Goal: Navigation & Orientation: Find specific page/section

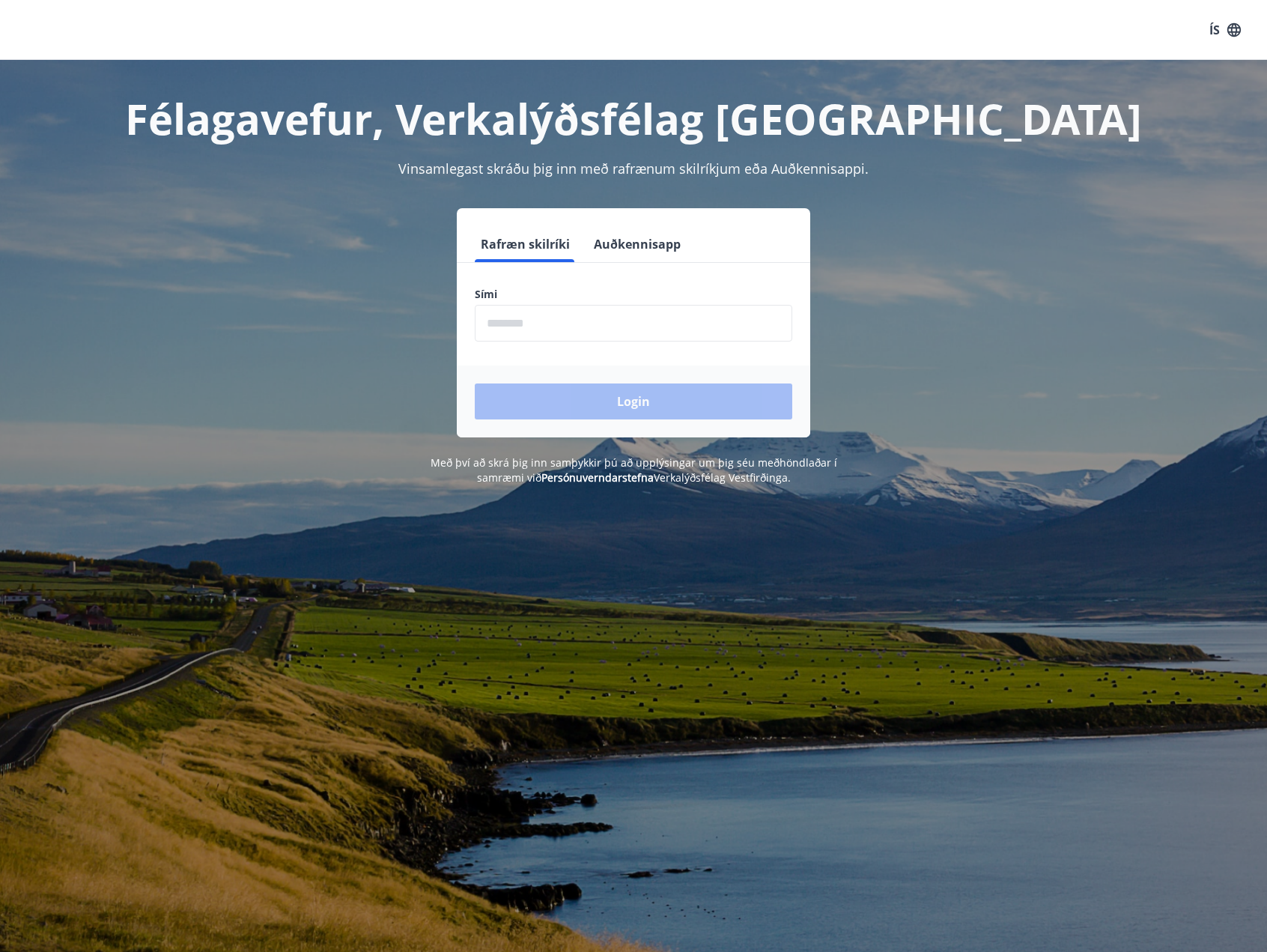
click at [523, 316] on input "phone" at bounding box center [634, 323] width 318 height 37
type input "********"
click at [475, 384] on button "Login" at bounding box center [634, 402] width 318 height 36
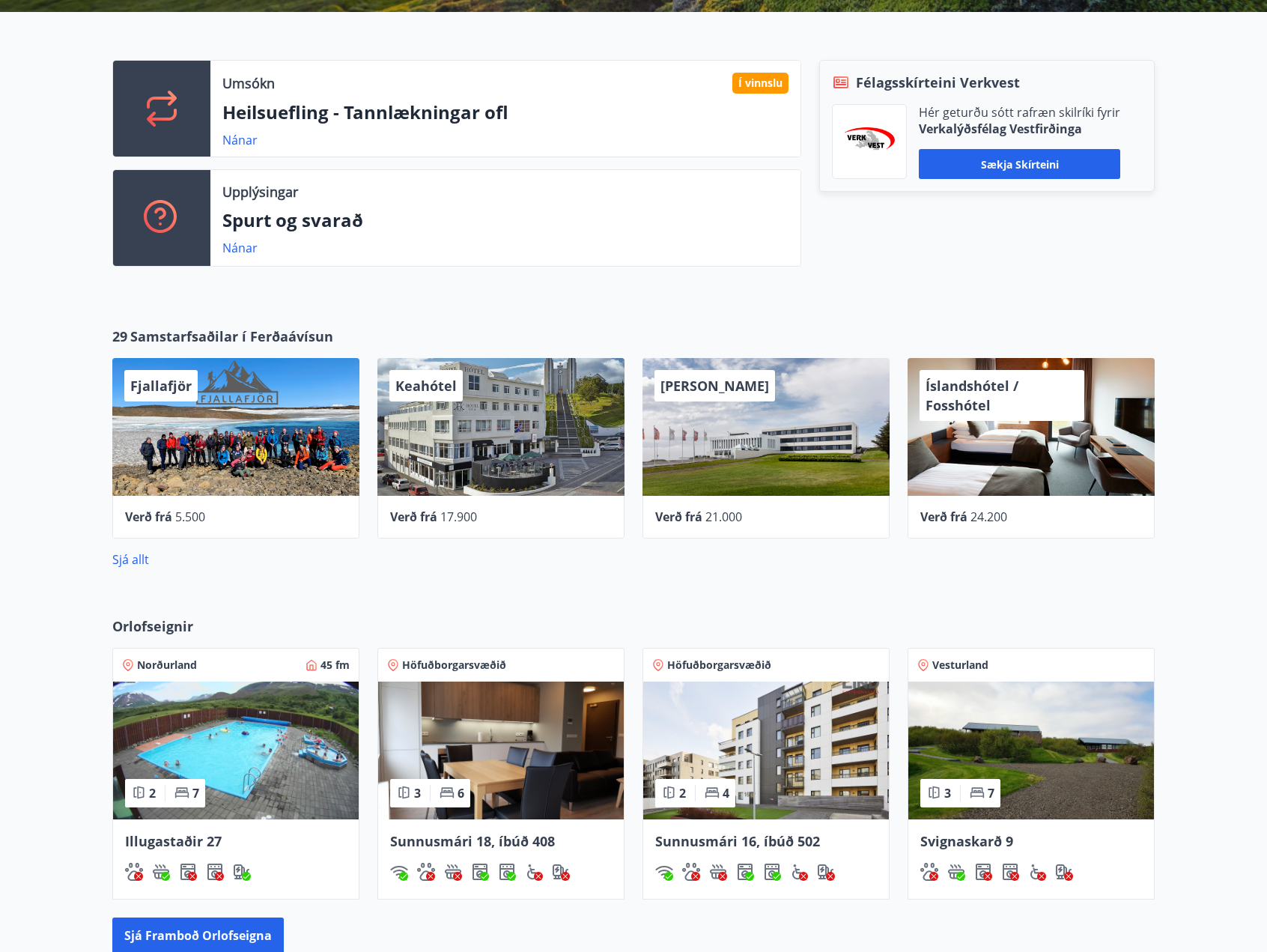
scroll to position [407, 0]
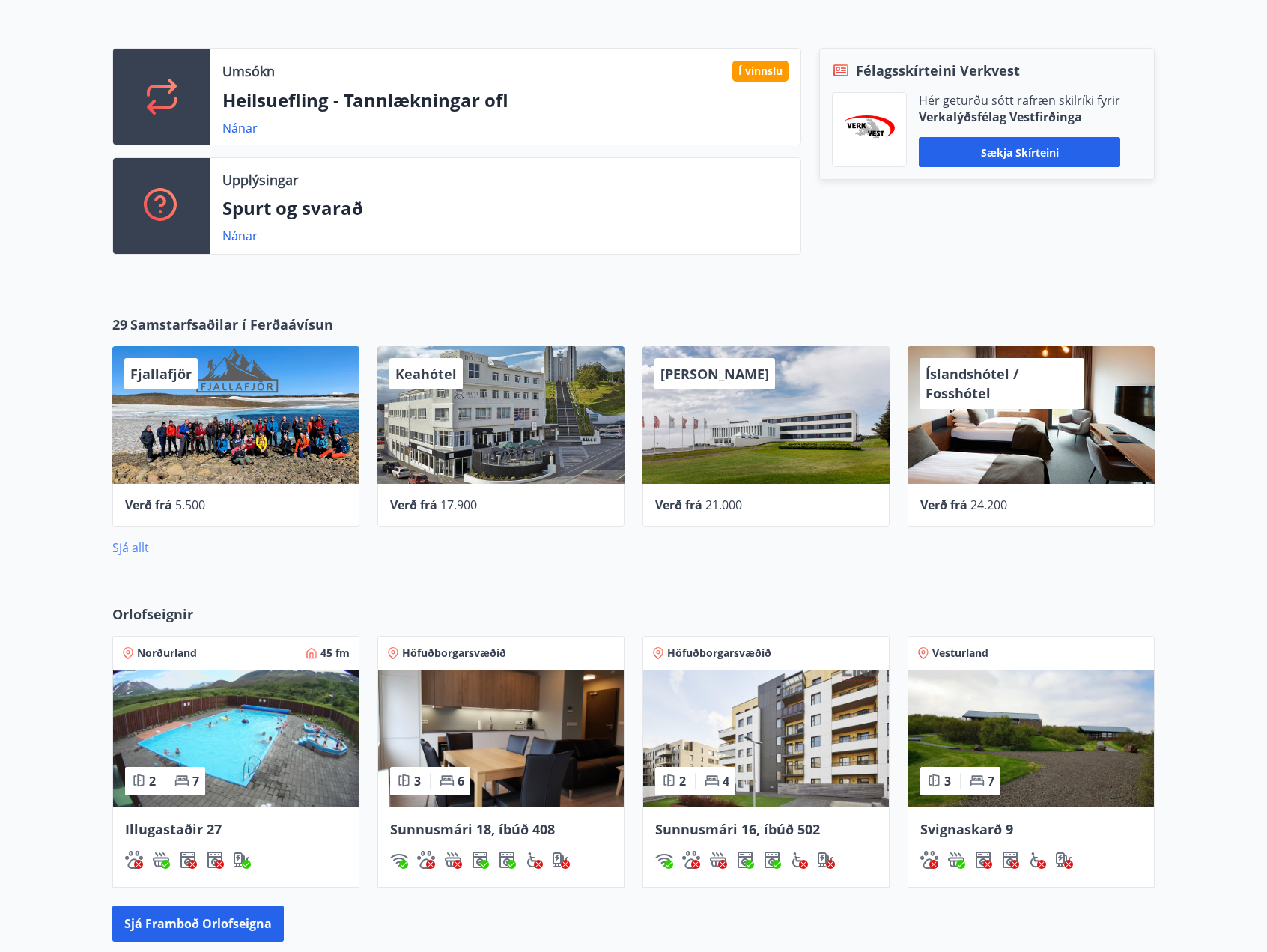
click at [116, 539] on link "Sjá allt" at bounding box center [131, 547] width 37 height 17
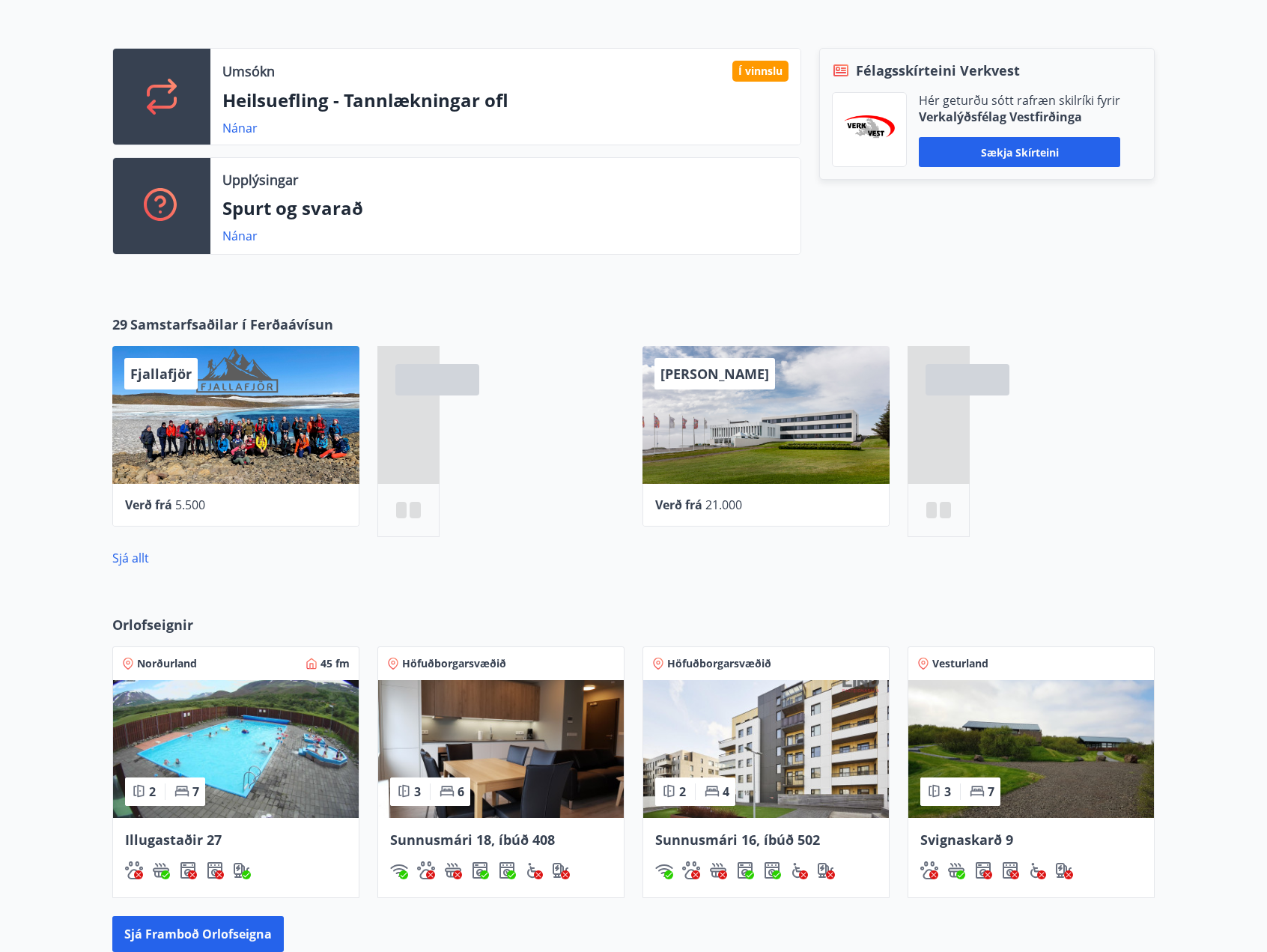
scroll to position [451, 0]
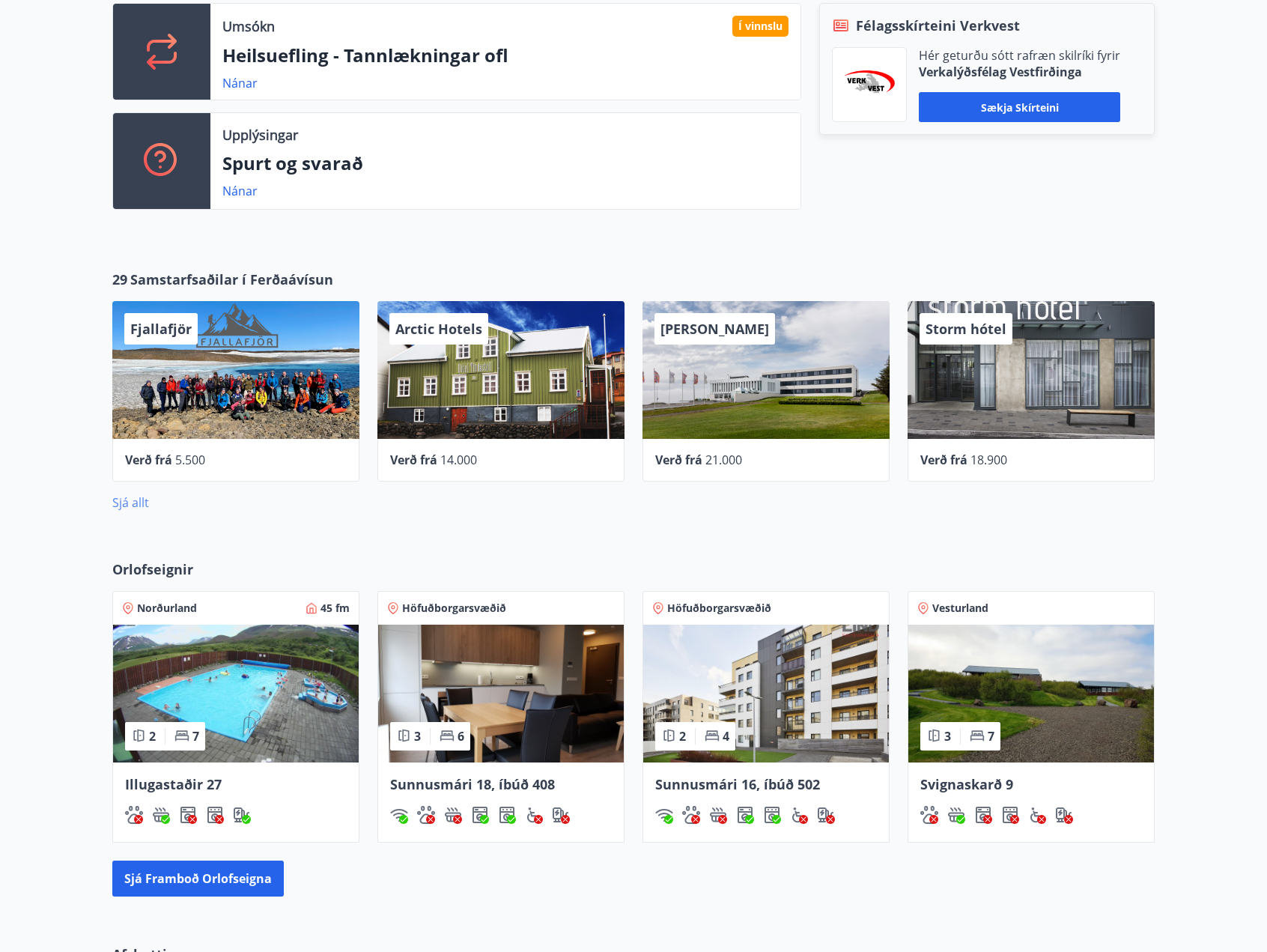
click at [136, 506] on link "Sjá allt" at bounding box center [131, 503] width 37 height 17
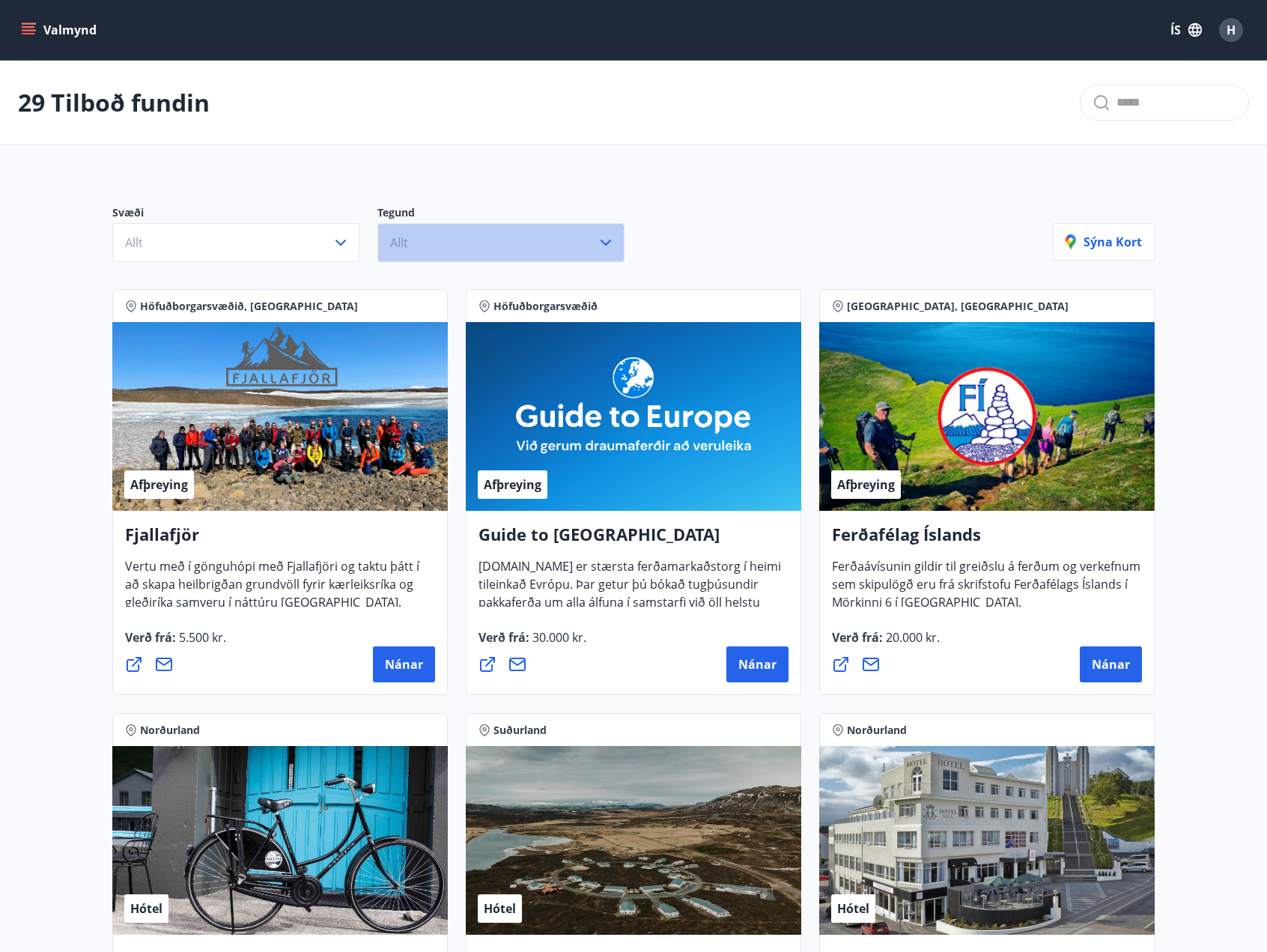
click at [498, 248] on button "Allt" at bounding box center [501, 243] width 247 height 39
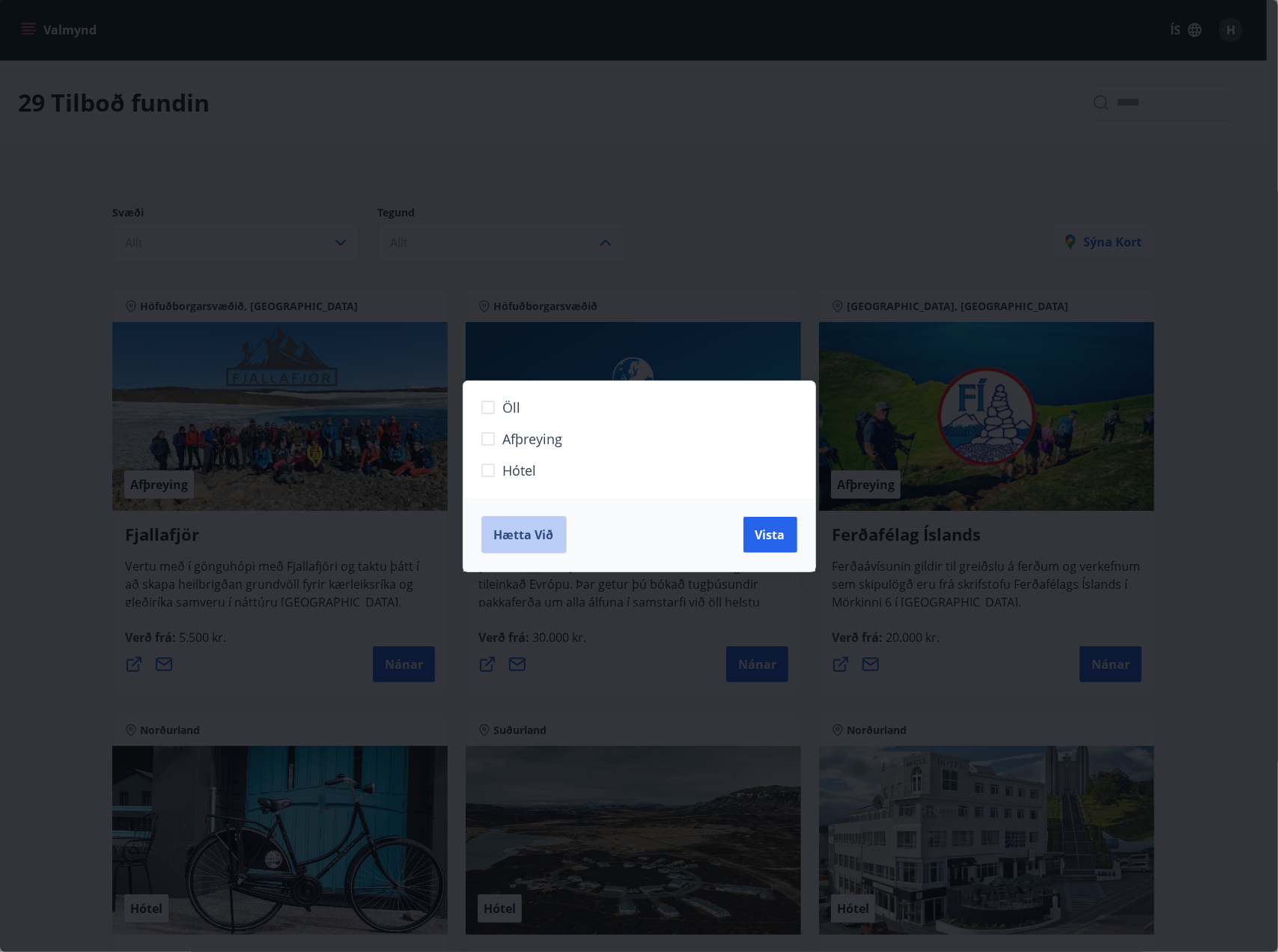
drag, startPoint x: 536, startPoint y: 538, endPoint x: 585, endPoint y: 529, distance: 49.8
click at [536, 538] on span "Hætta við" at bounding box center [524, 535] width 60 height 17
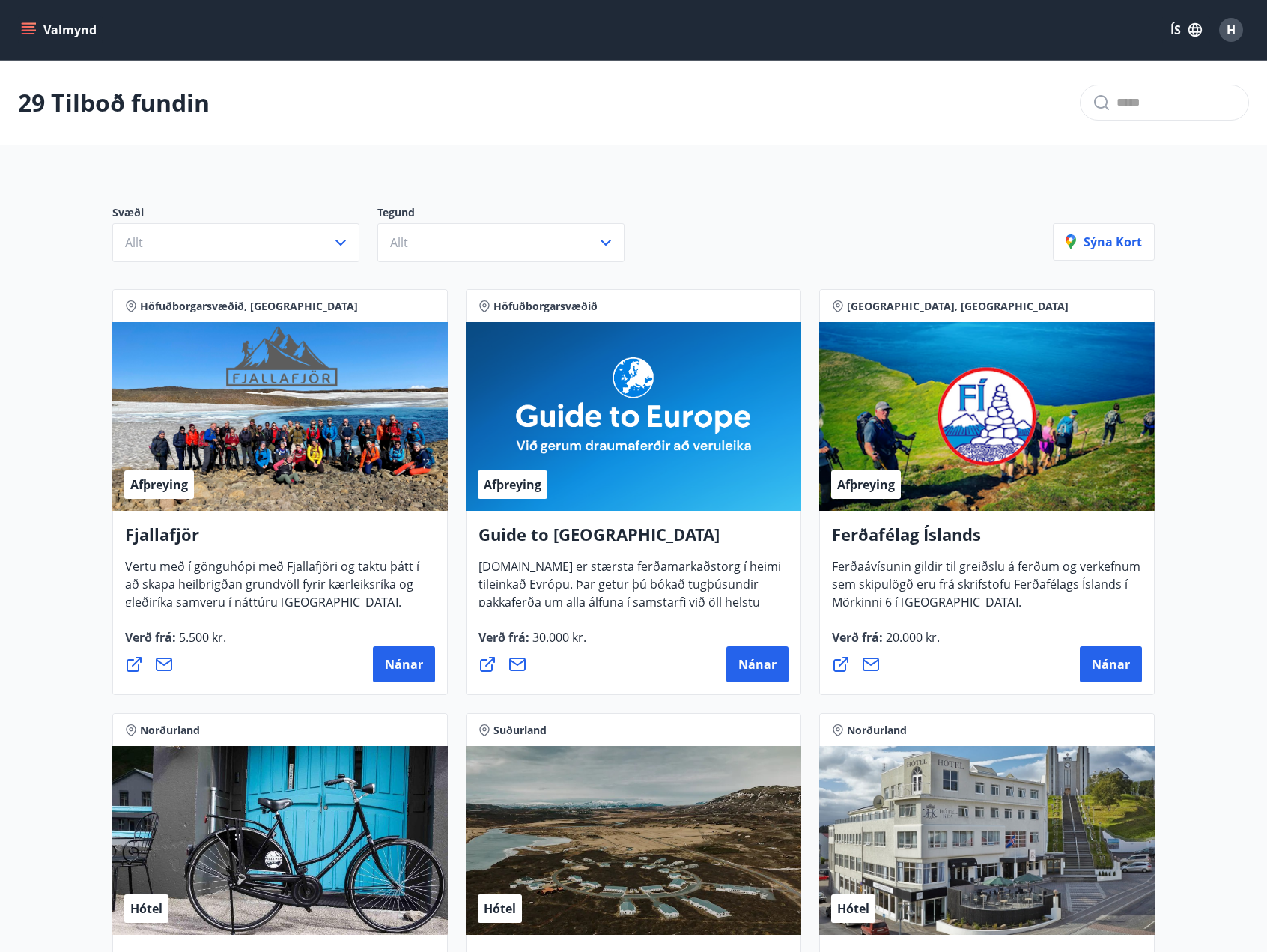
click at [22, 34] on icon "menu" at bounding box center [29, 30] width 15 height 15
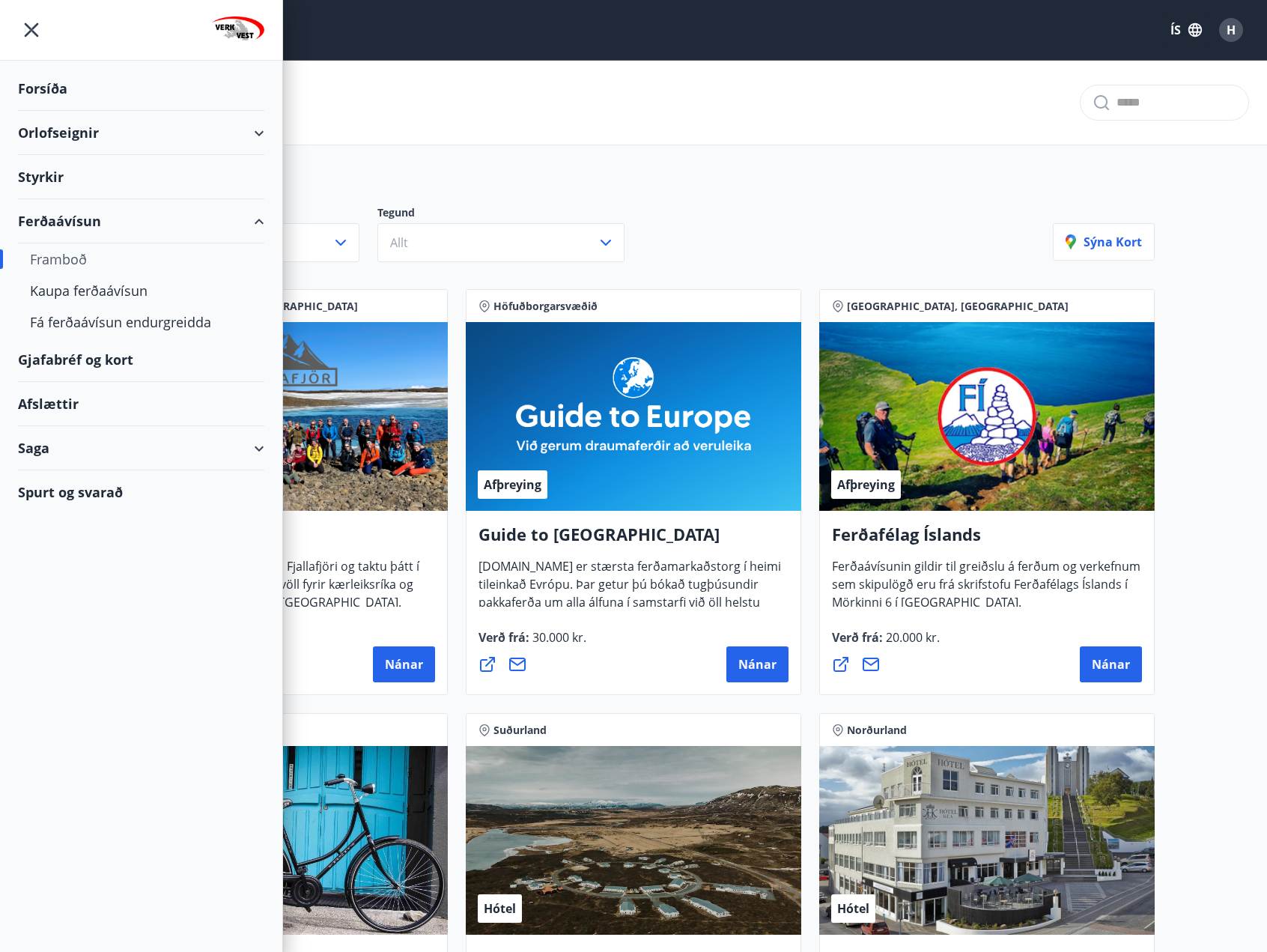
click at [52, 355] on div "Gjafabréf og kort" at bounding box center [141, 359] width 246 height 45
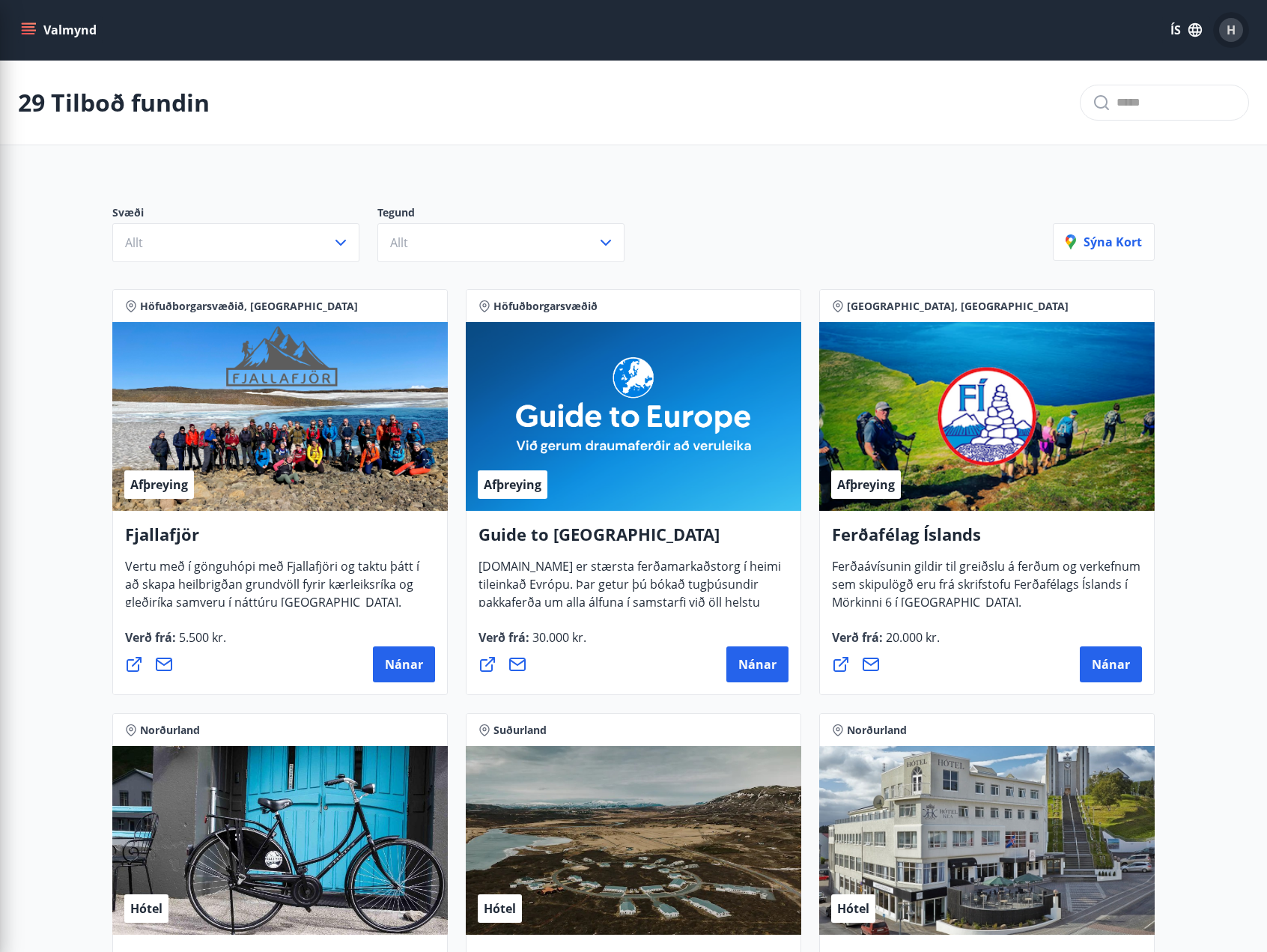
click at [1221, 31] on button "H" at bounding box center [1232, 30] width 36 height 36
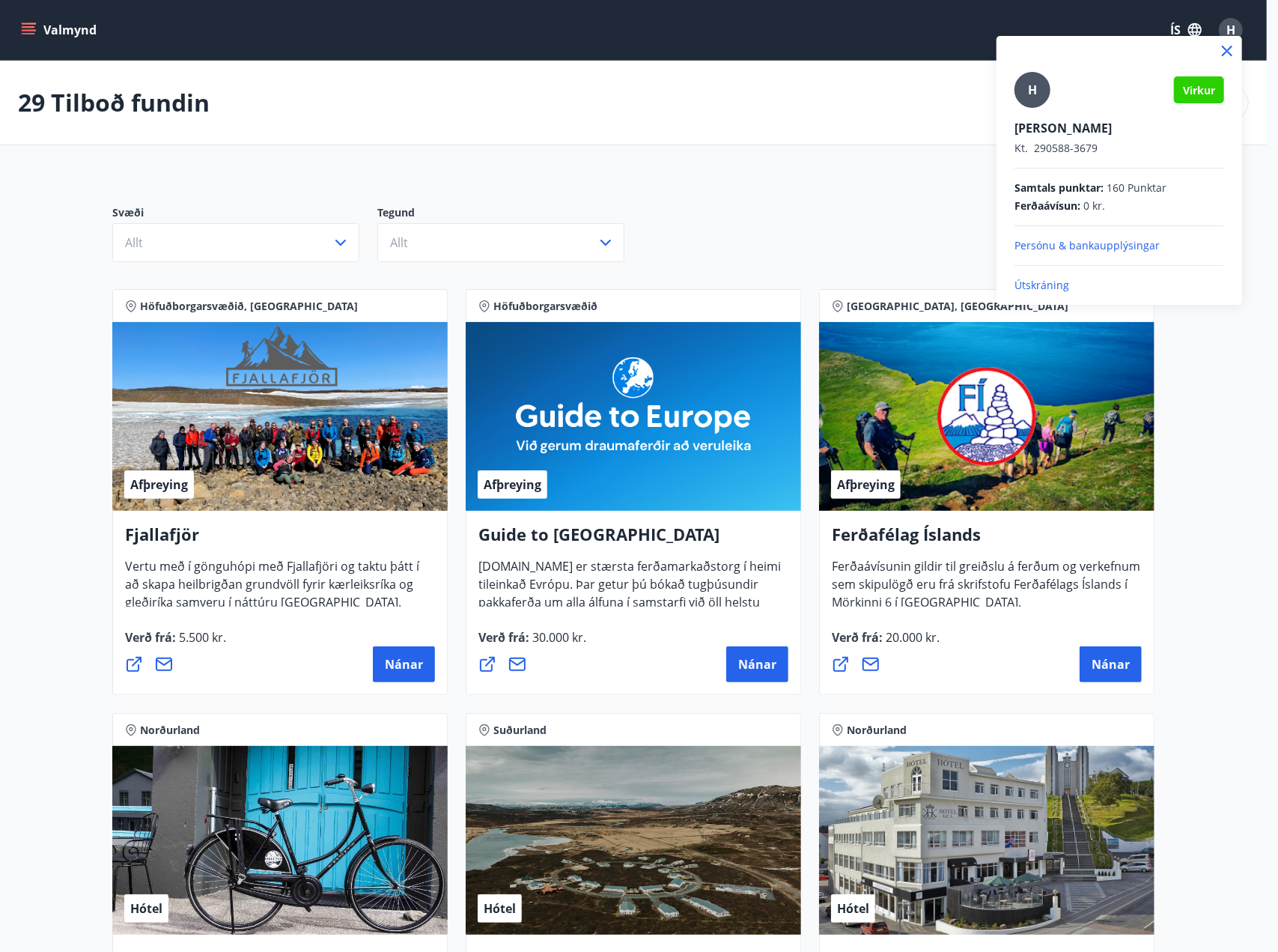
click at [1033, 288] on p "Útskráning" at bounding box center [1119, 285] width 210 height 15
